Goal: Information Seeking & Learning: Learn about a topic

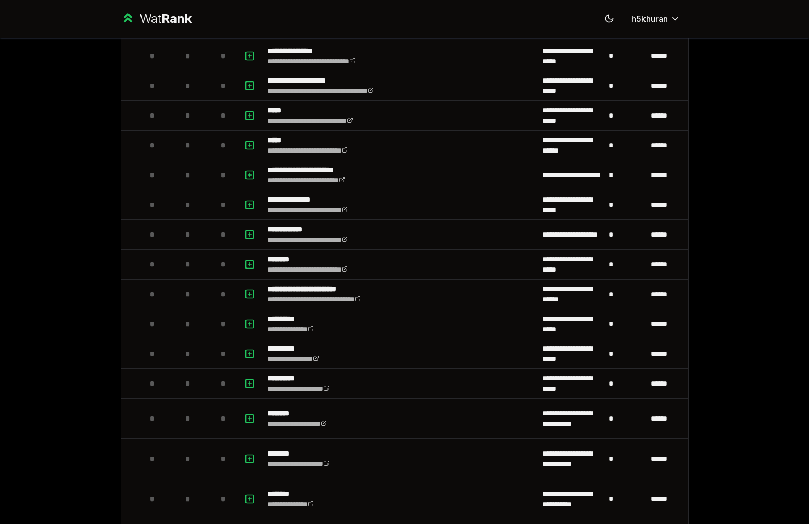
scroll to position [162, 0]
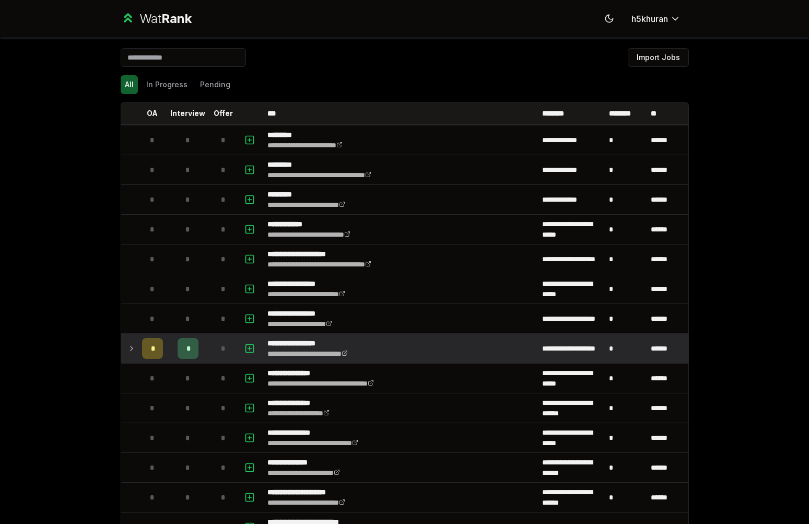
click at [126, 340] on td at bounding box center [129, 348] width 17 height 29
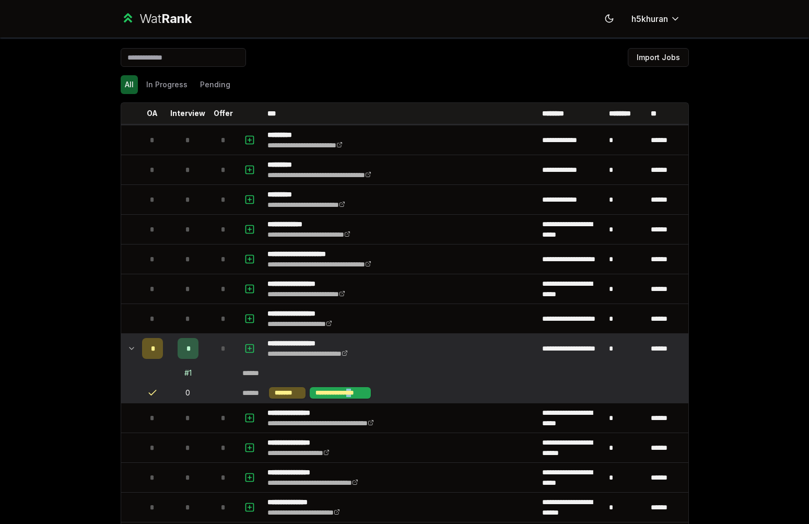
drag, startPoint x: 358, startPoint y: 392, endPoint x: 351, endPoint y: 391, distance: 7.4
click at [351, 391] on div "**********" at bounding box center [341, 392] width 62 height 11
drag, startPoint x: 179, startPoint y: 372, endPoint x: 197, endPoint y: 375, distance: 17.9
click at [197, 375] on td "# 1" at bounding box center [188, 373] width 42 height 19
